Goal: Information Seeking & Learning: Learn about a topic

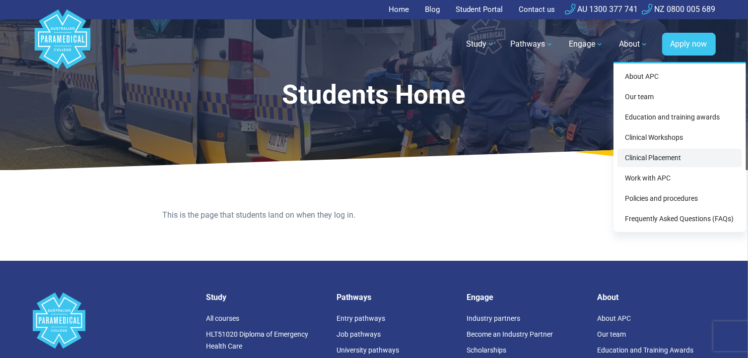
click at [646, 154] on link "Clinical Placement" at bounding box center [679, 158] width 125 height 18
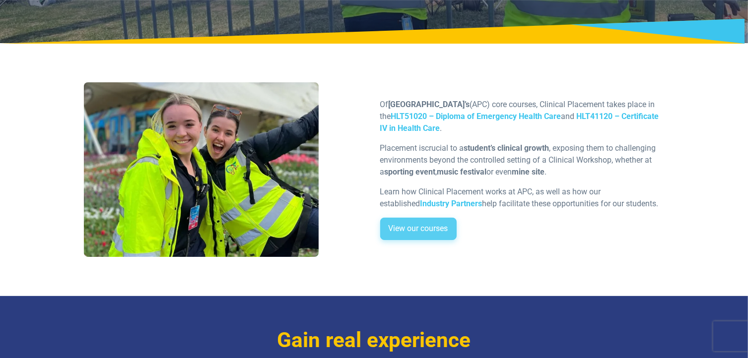
scroll to position [248, 0]
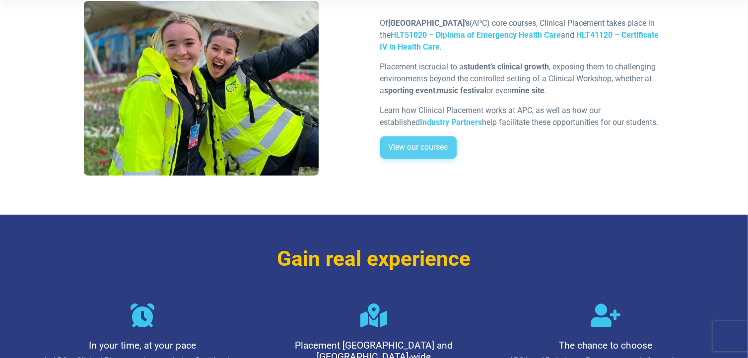
click at [442, 144] on link "View our courses" at bounding box center [418, 147] width 76 height 23
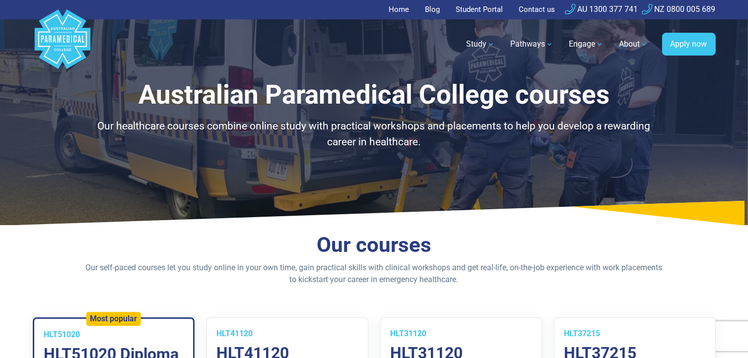
click at [394, 8] on link "Home" at bounding box center [402, 9] width 26 height 19
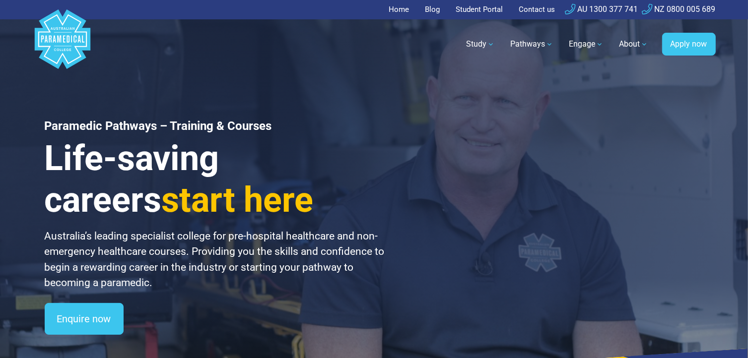
click at [64, 159] on h3 "Life-saving careers start here" at bounding box center [215, 178] width 341 height 83
click at [230, 166] on h3 "Life-saving careers start here" at bounding box center [215, 178] width 341 height 83
click at [324, 162] on h3 "Life-saving careers start here" at bounding box center [215, 178] width 341 height 83
drag, startPoint x: 227, startPoint y: 163, endPoint x: 221, endPoint y: 164, distance: 6.5
click at [221, 164] on h3 "Life-saving careers start here" at bounding box center [215, 178] width 341 height 83
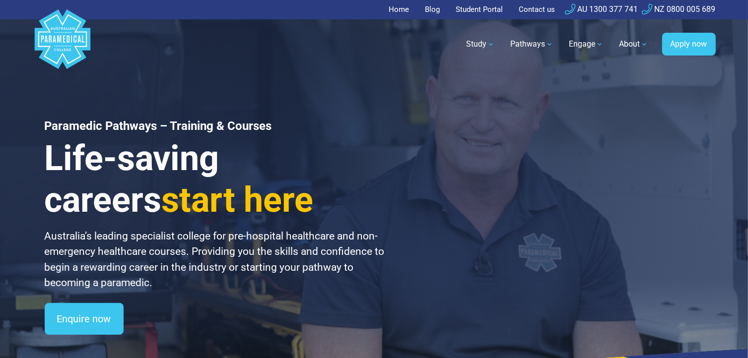
drag, startPoint x: 347, startPoint y: 162, endPoint x: 342, endPoint y: 164, distance: 5.2
click at [347, 163] on h3 "Life-saving careers start here" at bounding box center [215, 178] width 341 height 83
click at [498, 173] on div "Paramedic Pathways – Training & Courses Life-saving careers start here Australi…" at bounding box center [374, 199] width 695 height 399
click at [486, 249] on div "Paramedic Pathways – Training & Courses Life-saving careers start here Australi…" at bounding box center [374, 199] width 695 height 399
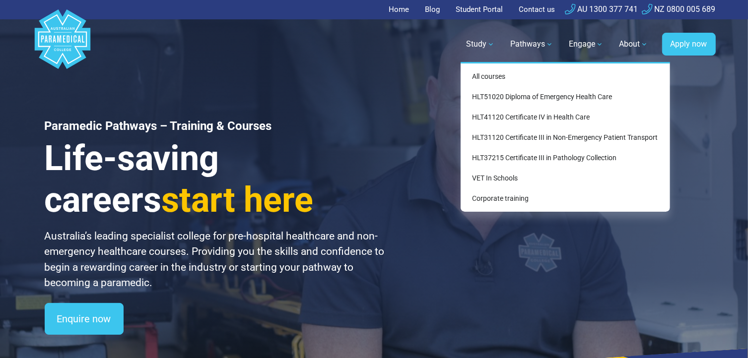
click at [472, 47] on link "Study" at bounding box center [481, 44] width 40 height 28
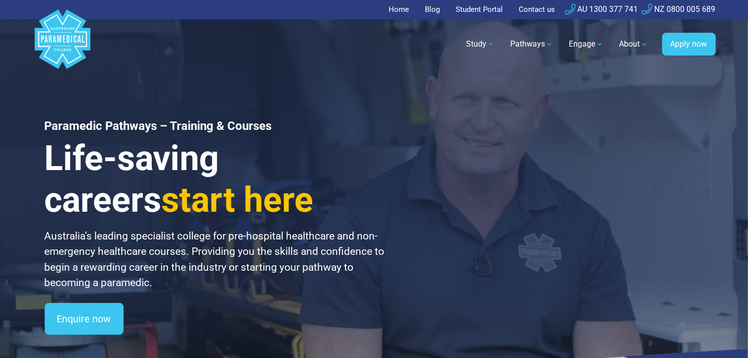
click at [432, 117] on div "Paramedic Pathways – Training & Courses Life-saving careers start here Australi…" at bounding box center [374, 199] width 695 height 399
click at [345, 167] on h3 "Life-saving careers start here" at bounding box center [215, 178] width 341 height 83
click at [343, 165] on h3 "Life-saving careers start here" at bounding box center [215, 178] width 341 height 83
click at [245, 316] on div "Enquire now" at bounding box center [215, 319] width 341 height 32
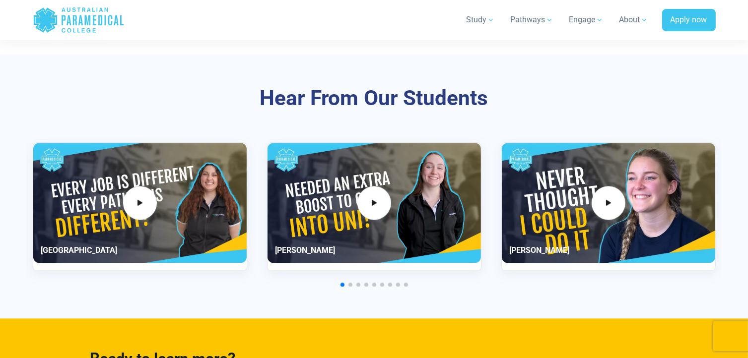
scroll to position [2432, 0]
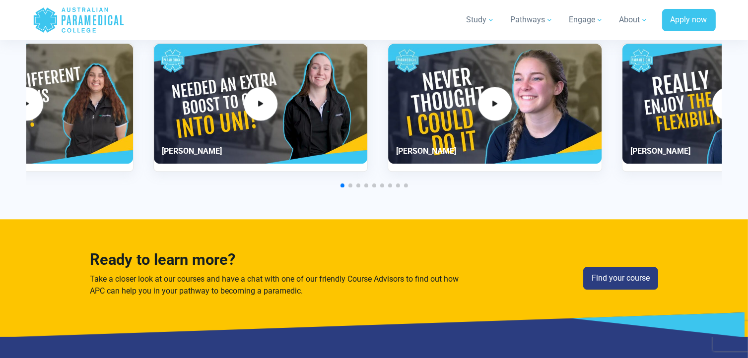
click at [259, 150] on div "2 / 11" at bounding box center [260, 104] width 213 height 120
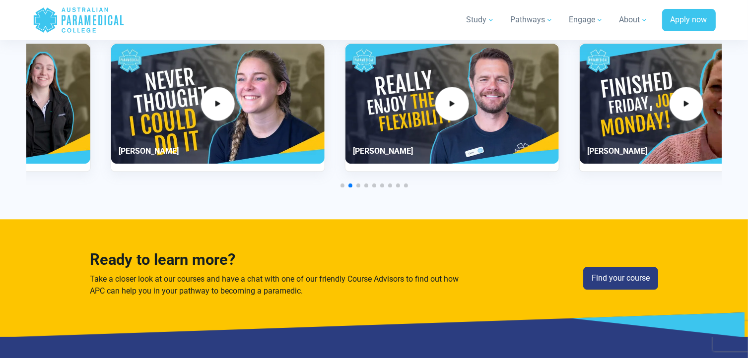
click at [345, 100] on div "4 / 11" at bounding box center [451, 104] width 213 height 120
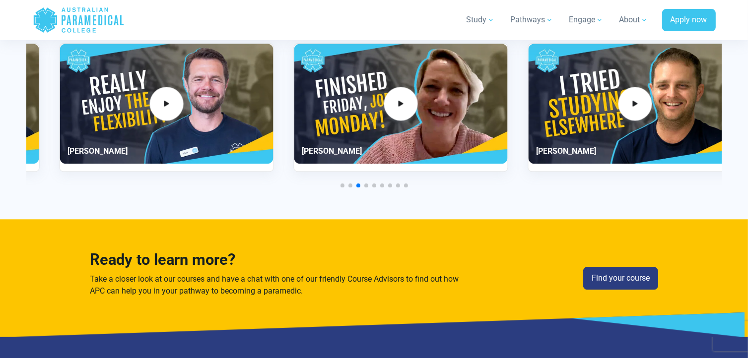
click at [333, 105] on div "5 / 11" at bounding box center [400, 104] width 213 height 120
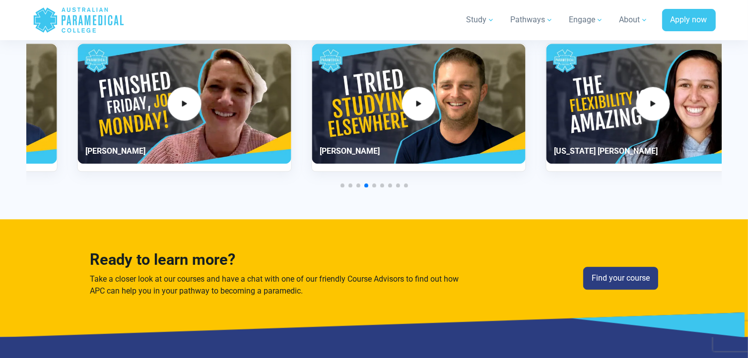
click at [242, 130] on div "5 / 11" at bounding box center [183, 104] width 213 height 120
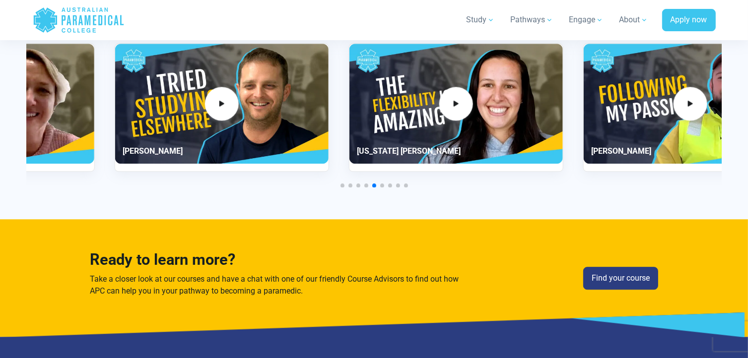
click at [242, 123] on div "6 / 11" at bounding box center [221, 104] width 213 height 120
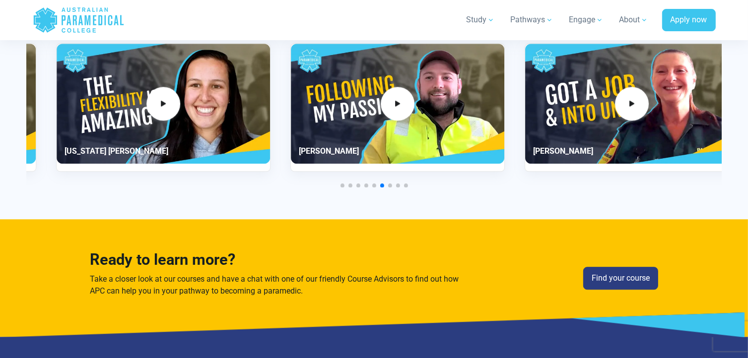
click at [305, 108] on div "8 / 11" at bounding box center [397, 104] width 213 height 120
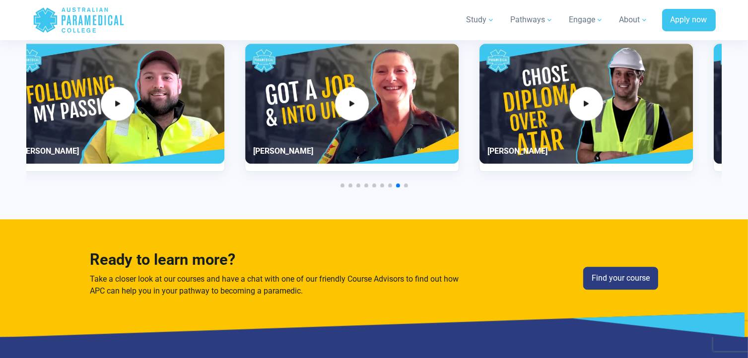
click at [479, 126] on div "10 / 11" at bounding box center [585, 104] width 213 height 120
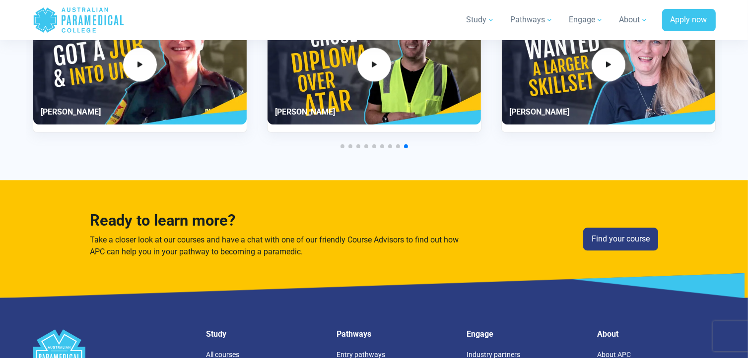
scroll to position [2531, 0]
